Goal: Complete application form

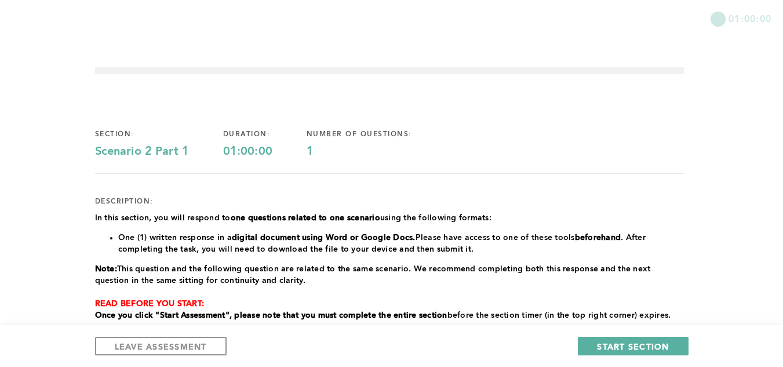
scroll to position [113, 0]
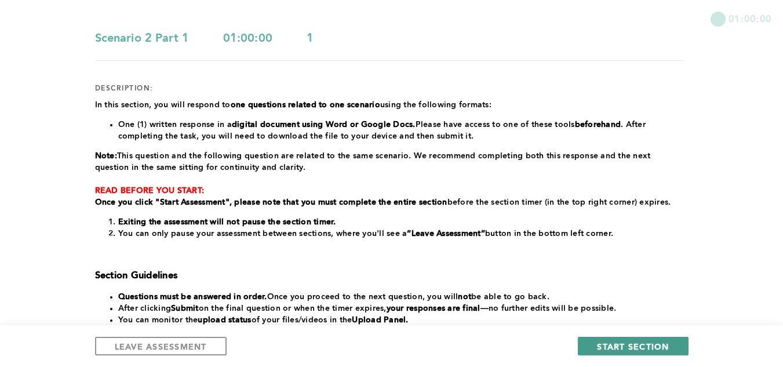
click at [628, 344] on span "START SECTION" at bounding box center [633, 346] width 72 height 11
click at [628, 348] on span "START SECTION" at bounding box center [633, 346] width 72 height 11
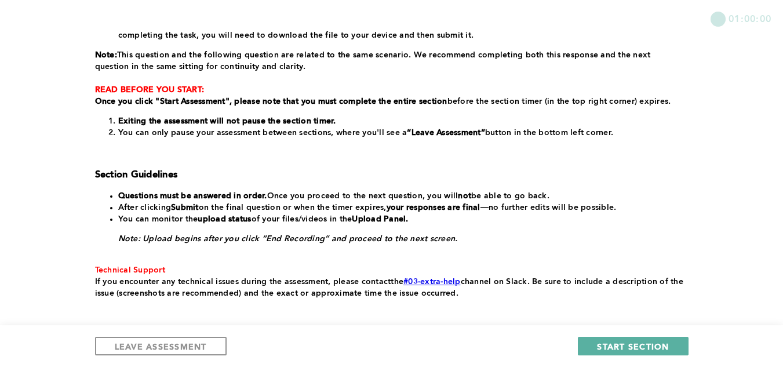
scroll to position [271, 0]
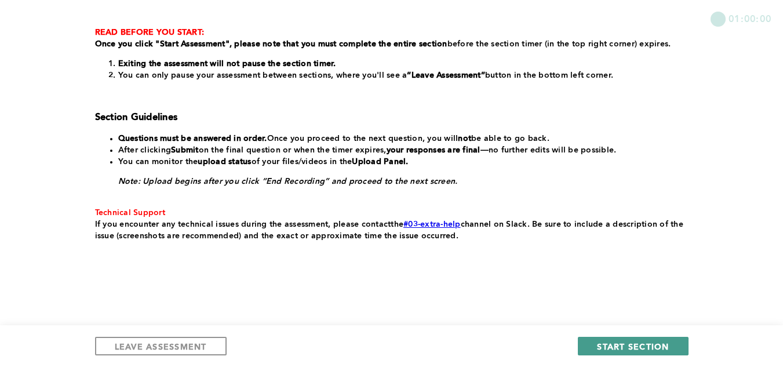
click at [615, 345] on span "START SECTION" at bounding box center [633, 346] width 72 height 11
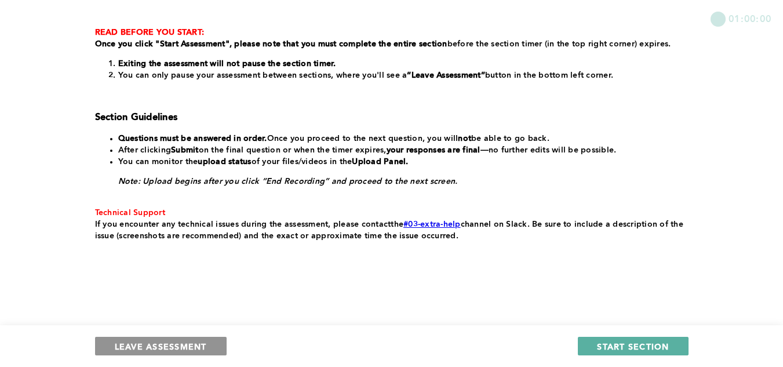
click at [155, 345] on span "LEAVE ASSESSMENT" at bounding box center [161, 346] width 92 height 11
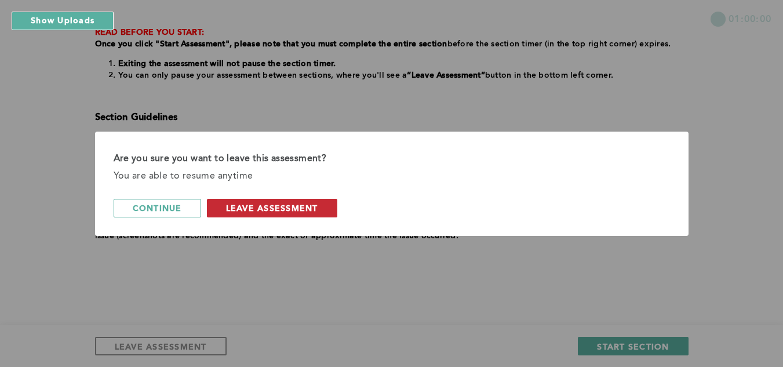
click at [318, 203] on span "leave assessment" at bounding box center [272, 207] width 92 height 11
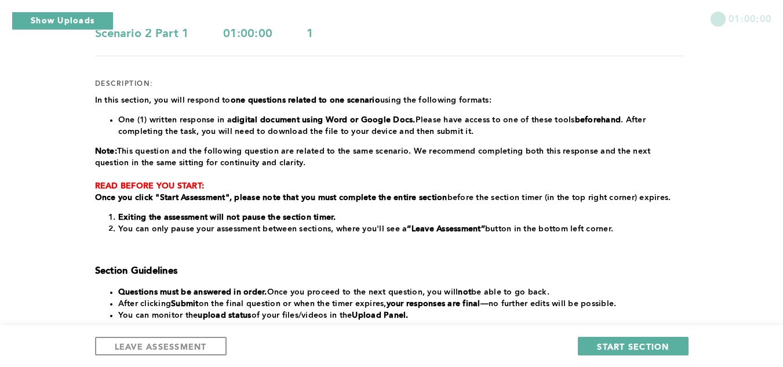
scroll to position [0, 0]
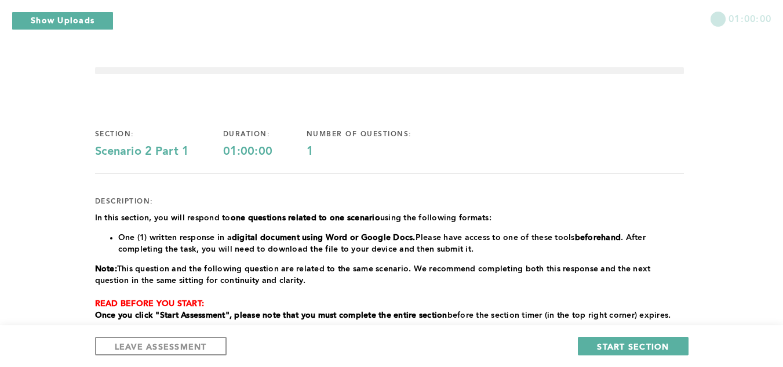
click at [650, 341] on span "START SECTION" at bounding box center [633, 346] width 72 height 11
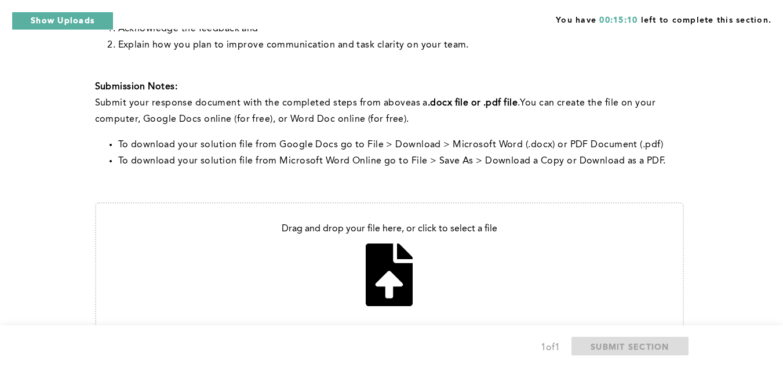
scroll to position [380, 0]
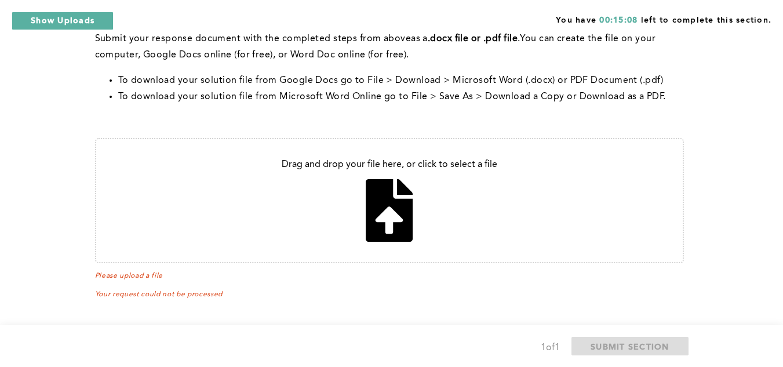
click at [399, 201] on input "file" at bounding box center [389, 200] width 586 height 123
click at [404, 223] on input "file" at bounding box center [389, 200] width 586 height 123
type input "C:\fakepath\Untitled document (1).pdf"
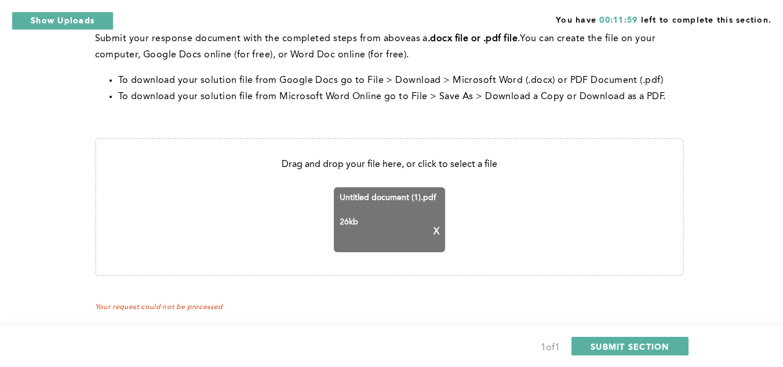
scroll to position [392, 0]
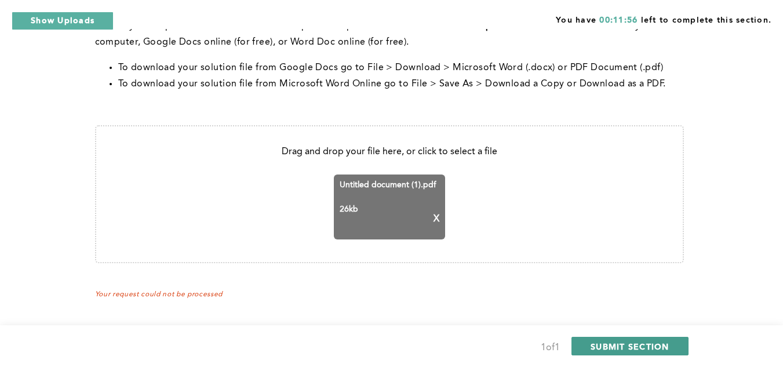
click at [626, 343] on span "SUBMIT SECTION" at bounding box center [629, 346] width 79 height 11
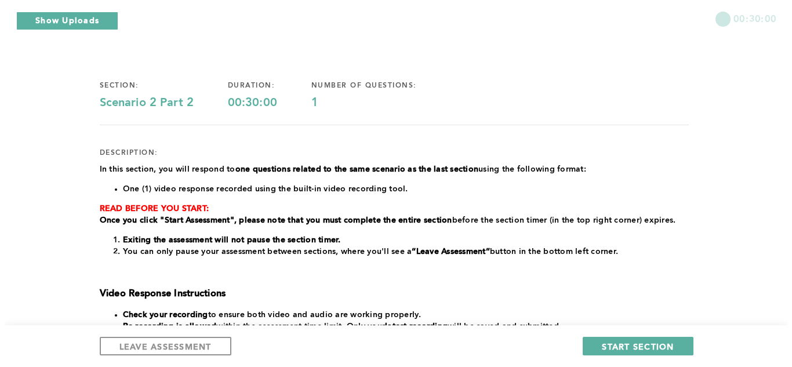
scroll to position [0, 0]
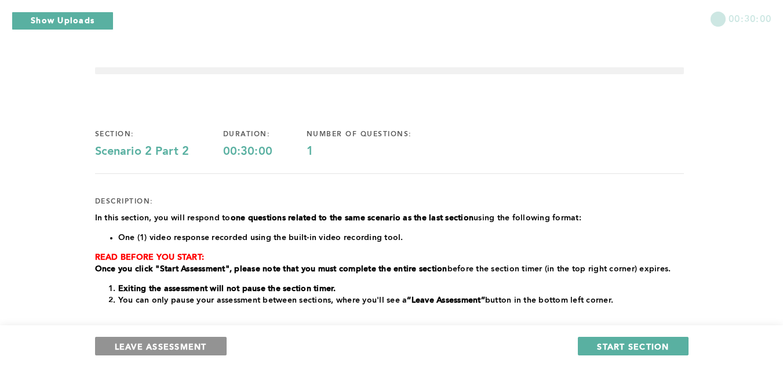
click at [200, 341] on span "LEAVE ASSESSMENT" at bounding box center [161, 346] width 92 height 11
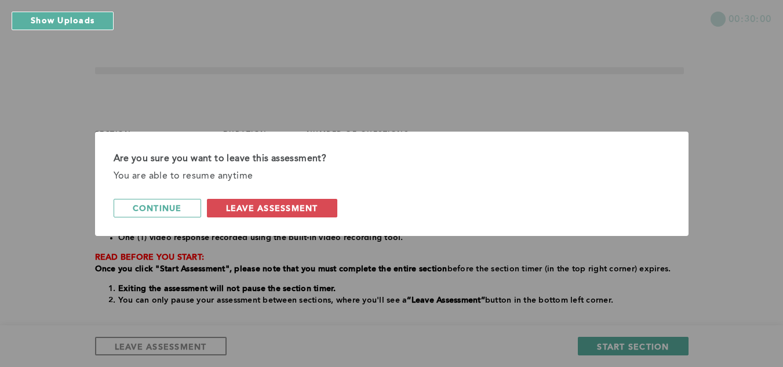
click at [298, 198] on div "Are you sure you want to leave this assessment? You are able to resume anytime …" at bounding box center [391, 184] width 593 height 104
click at [294, 204] on span "leave assessment" at bounding box center [272, 207] width 92 height 11
